Goal: Navigation & Orientation: Find specific page/section

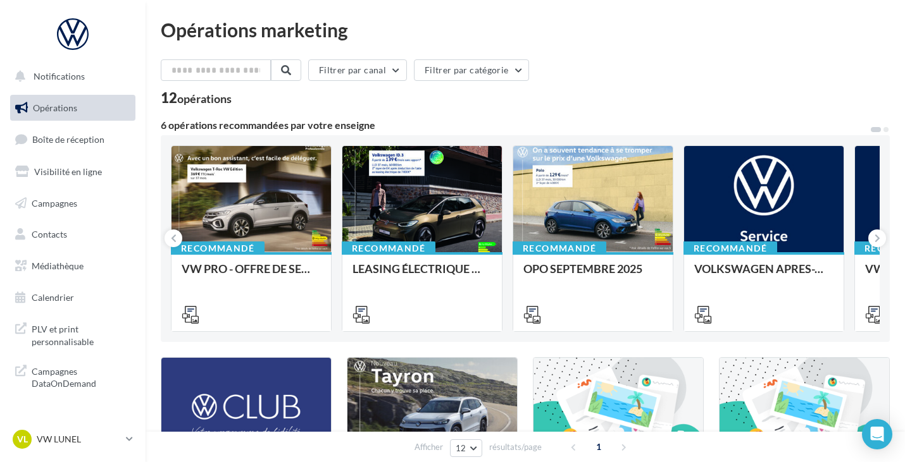
click at [92, 127] on link "Boîte de réception" at bounding box center [73, 139] width 130 height 27
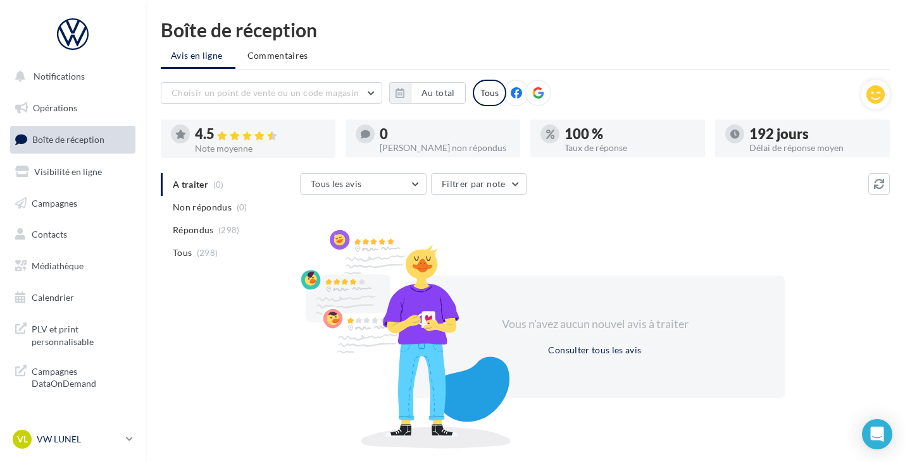
click at [127, 444] on icon at bounding box center [129, 439] width 7 height 11
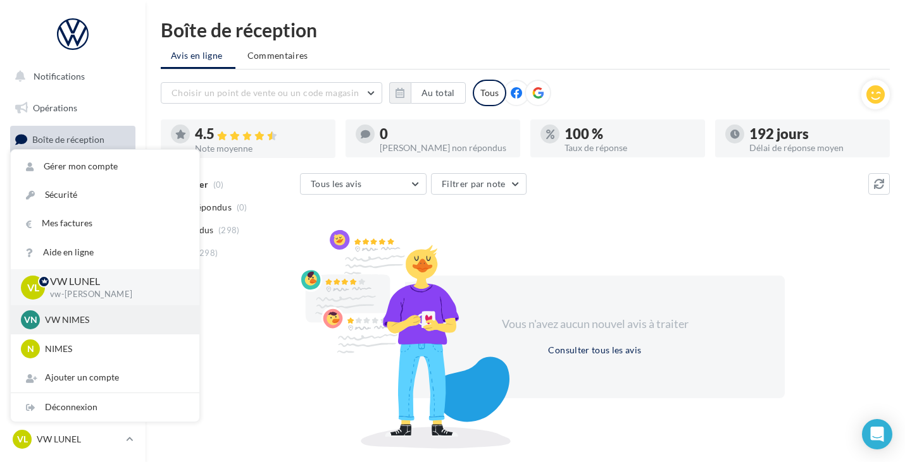
click at [80, 328] on div "VN VW NIMES vw-nim-eli" at bounding box center [105, 320] width 168 height 19
